Goal: Entertainment & Leisure: Browse casually

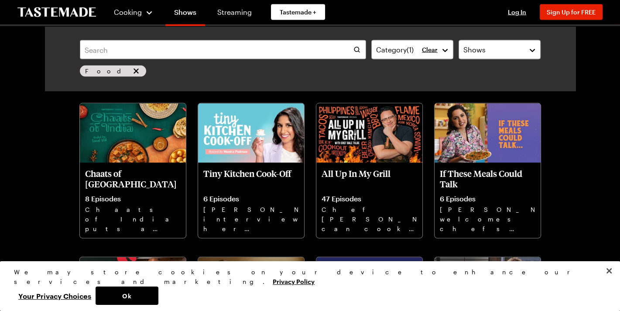
scroll to position [1746, 0]
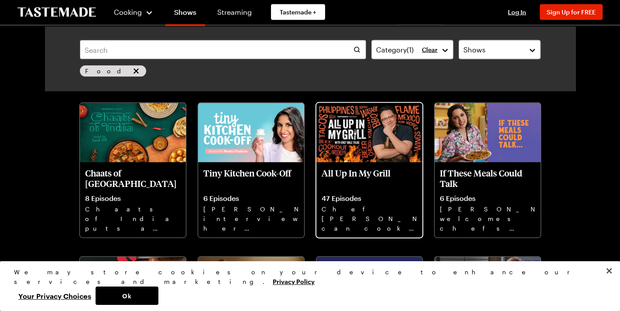
click at [363, 160] on img at bounding box center [369, 133] width 106 height 60
